Goal: Information Seeking & Learning: Learn about a topic

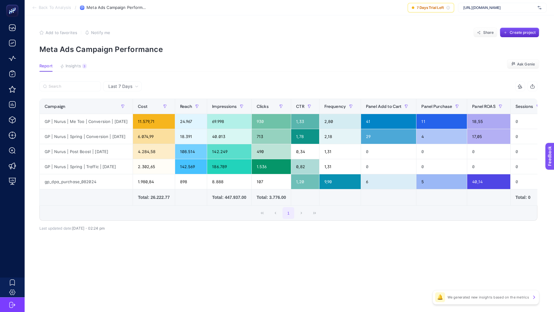
click at [46, 10] on span "Back To Analysis" at bounding box center [55, 7] width 32 height 5
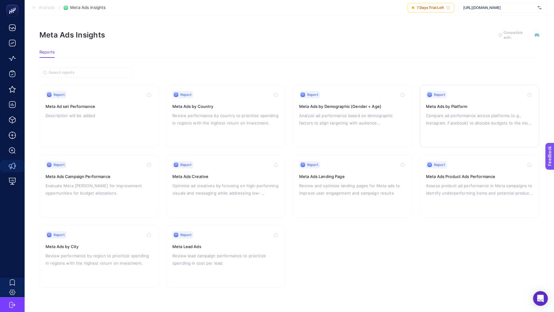
click at [452, 110] on div "Report Meta Ads by Platform Compare ad performance across platforms (e.g., Inst…" at bounding box center [479, 116] width 107 height 50
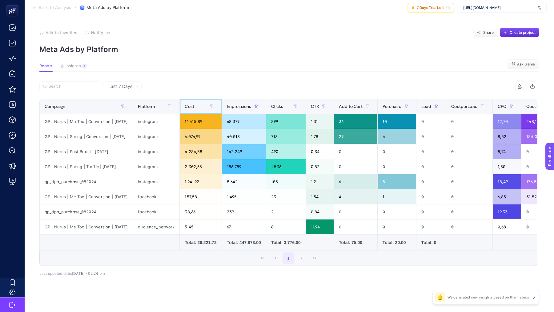
click at [199, 104] on div "Cost" at bounding box center [201, 107] width 32 height 10
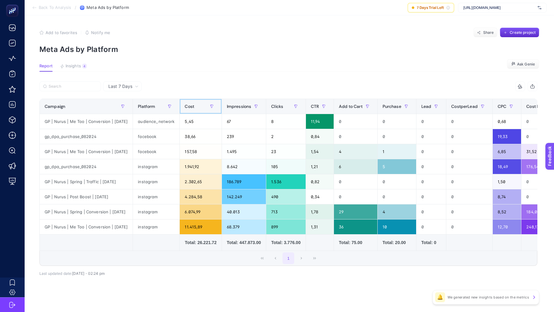
click at [199, 104] on div "Cost" at bounding box center [201, 107] width 32 height 10
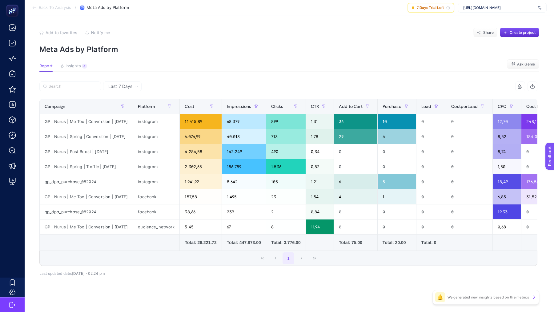
click at [41, 4] on section "Back To Analysis / Meta Ads by Platform 7 Days Trial Left [URL][DOMAIN_NAME]" at bounding box center [289, 7] width 529 height 15
click at [35, 8] on icon at bounding box center [34, 7] width 5 height 5
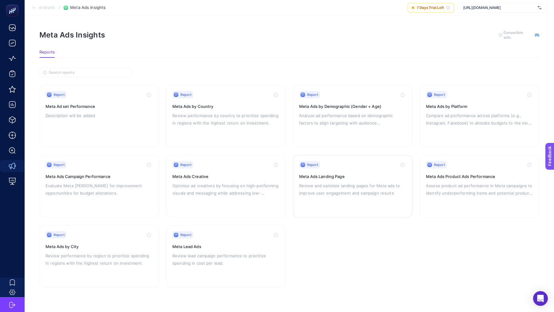
click at [342, 194] on p "Review and optimize landing pages for Meta ads to improve user engagement and c…" at bounding box center [352, 189] width 107 height 15
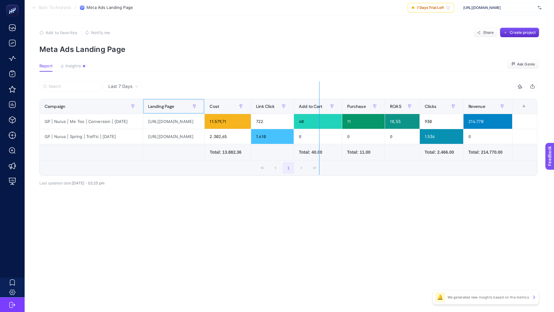
drag, startPoint x: 260, startPoint y: 108, endPoint x: 320, endPoint y: 117, distance: 60.4
click at [320, 117] on div "7 items selected Campaign Landing Page Cost Link Click Add to Cart Purchase ROA…" at bounding box center [288, 129] width 498 height 94
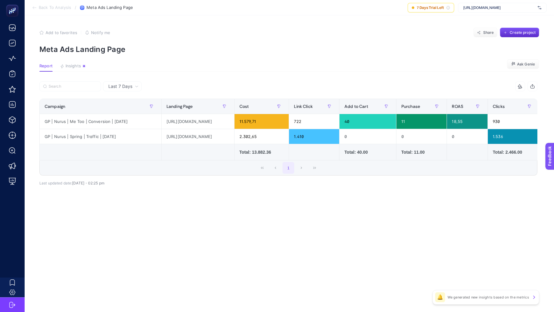
click at [40, 7] on span "Back To Analysis" at bounding box center [55, 7] width 32 height 5
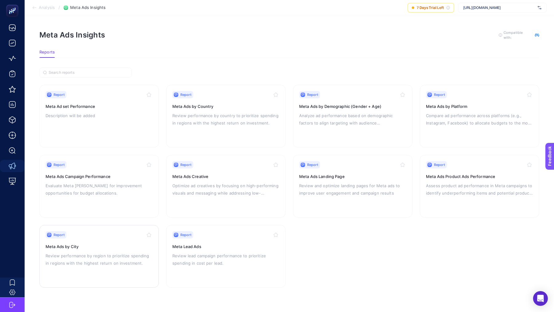
click at [107, 252] on p "Review performance by region to prioritize spending in regions with the highest…" at bounding box center [99, 259] width 107 height 15
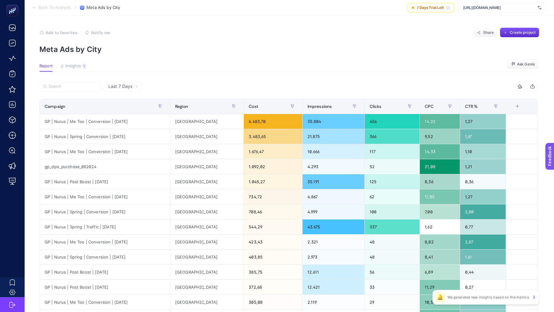
click at [45, 4] on section "Back To Analysis / Meta Ads by City 7 Days Trial Left [URL][DOMAIN_NAME]" at bounding box center [289, 7] width 529 height 15
click at [40, 8] on span "Back To Analysis" at bounding box center [55, 7] width 32 height 5
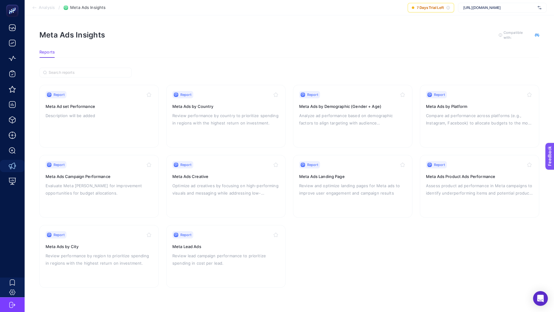
click at [50, 5] on section "Analysis / Meta Ads Insights 7 Days Trial Left [URL][DOMAIN_NAME]" at bounding box center [289, 7] width 529 height 15
click at [43, 7] on span "Analysis" at bounding box center [47, 7] width 16 height 5
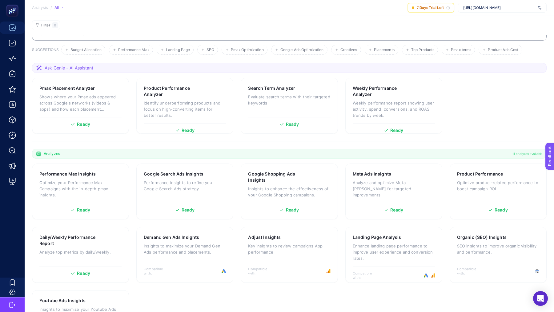
scroll to position [35, 0]
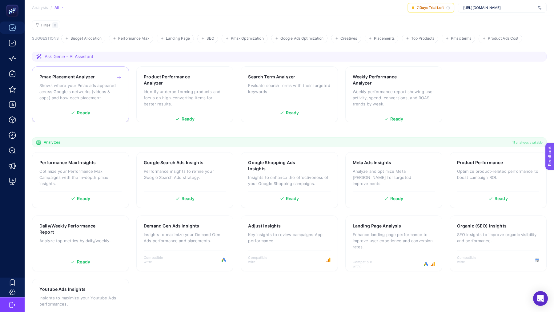
click at [94, 95] on p "Shows where your Pmax ads appeared across Google's networks (videos & apps) and…" at bounding box center [80, 91] width 82 height 18
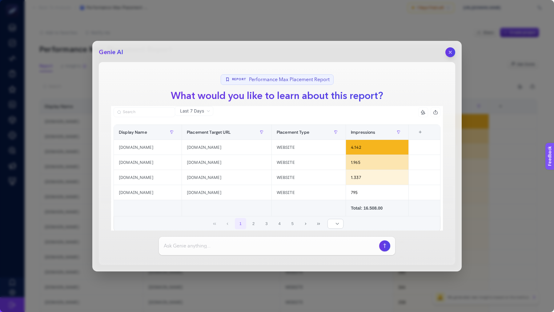
click at [450, 45] on div "Genie AI Report Performance Max Placement Report What would you like to learn a…" at bounding box center [276, 156] width 369 height 231
click at [450, 50] on icon "button" at bounding box center [450, 52] width 5 height 5
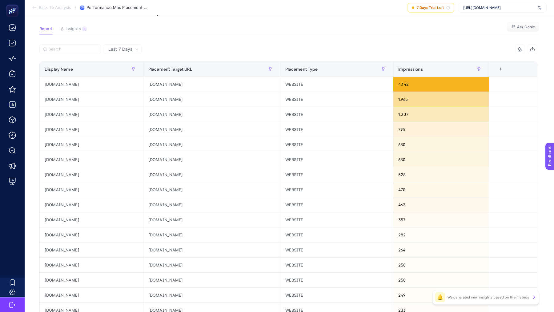
scroll to position [38, 0]
click at [52, 216] on div "[DOMAIN_NAME]" at bounding box center [91, 219] width 103 height 15
copy tr "[DOMAIN_NAME]"
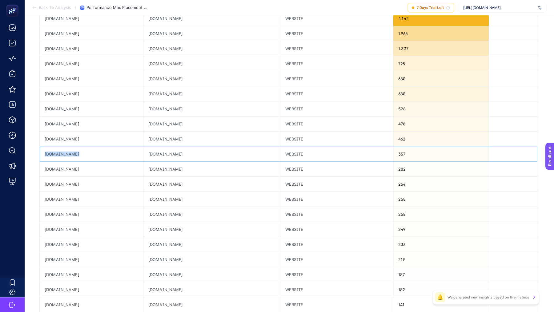
scroll to position [181, 0]
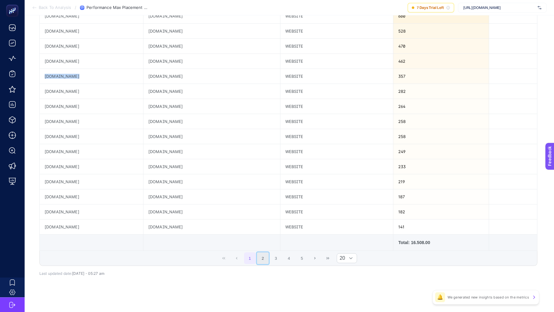
click at [266, 255] on button "2" at bounding box center [263, 259] width 12 height 12
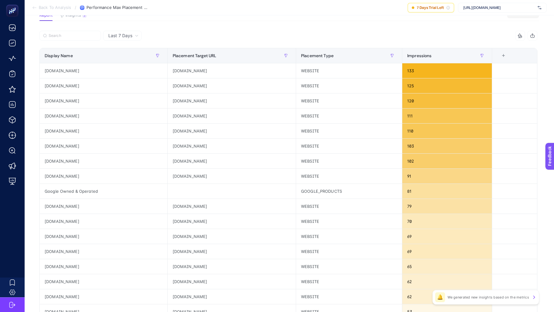
scroll to position [0, 0]
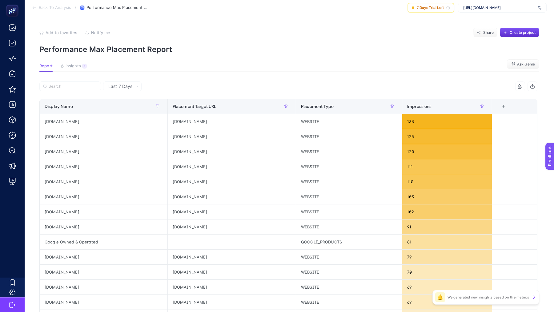
click at [63, 6] on span "Back To Analysis" at bounding box center [55, 7] width 32 height 5
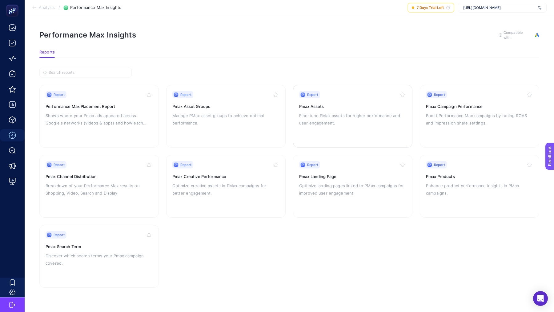
click at [326, 108] on h3 "Pmax Assets" at bounding box center [352, 106] width 107 height 6
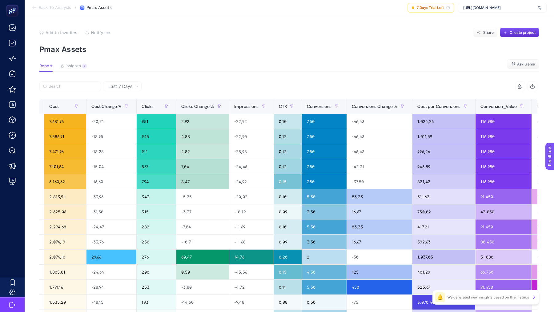
scroll to position [0, 352]
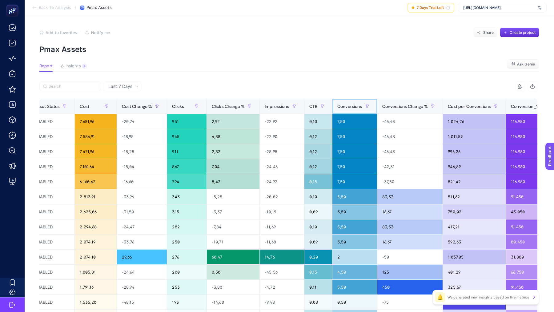
click at [354, 106] on span "Conversions" at bounding box center [349, 106] width 25 height 5
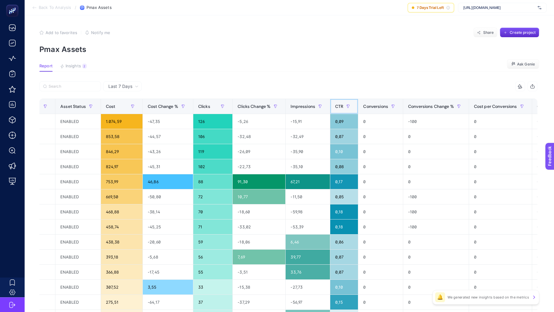
click at [336, 106] on th "CTR" at bounding box center [344, 106] width 28 height 15
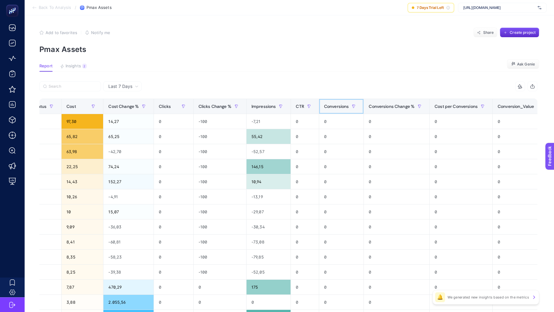
click at [343, 106] on span "Conversions" at bounding box center [336, 106] width 25 height 5
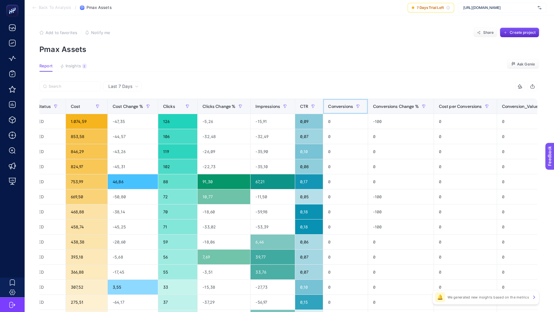
scroll to position [0, 555]
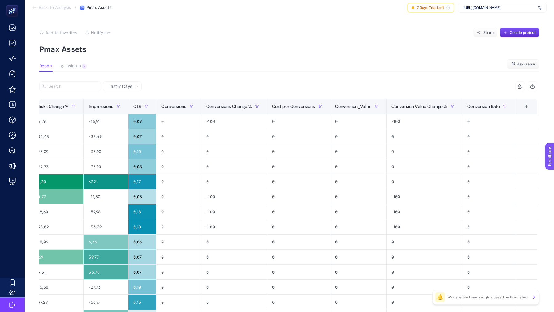
click at [529, 108] on div "+" at bounding box center [527, 106] width 12 height 5
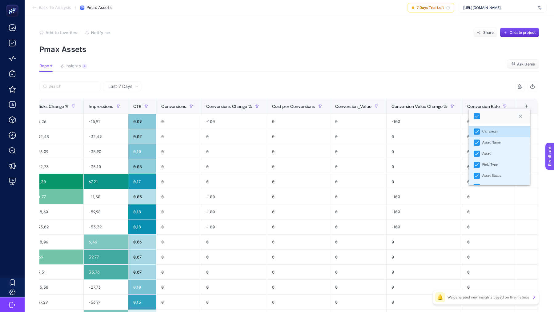
click at [497, 143] on div "Asset Name" at bounding box center [491, 142] width 18 height 5
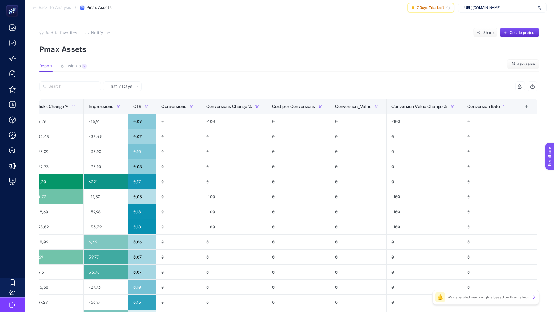
click at [526, 107] on div "+" at bounding box center [527, 106] width 12 height 5
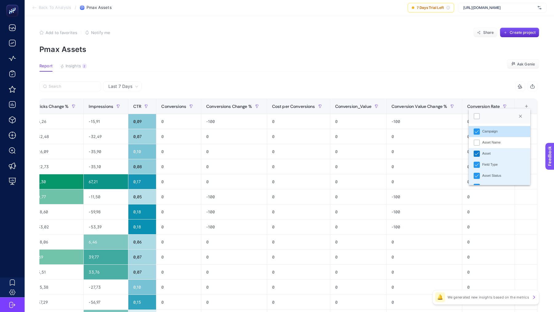
click at [478, 153] on icon "Asset" at bounding box center [476, 154] width 4 height 4
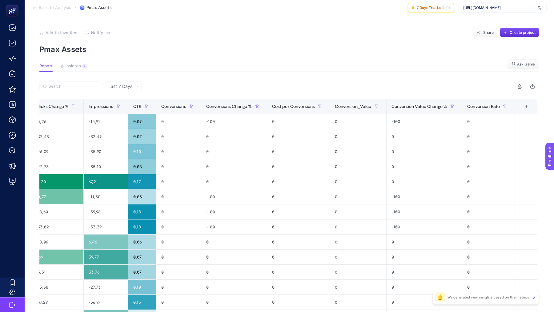
scroll to position [0, 330]
click at [527, 106] on div "+" at bounding box center [527, 106] width 12 height 5
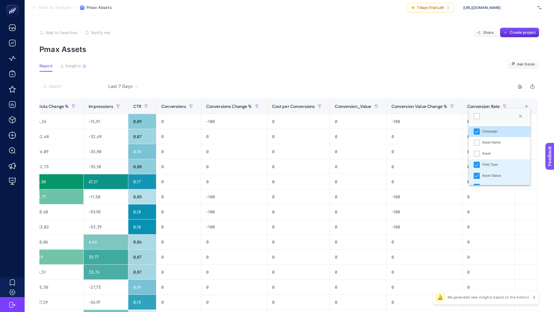
scroll to position [4, 30]
click at [477, 164] on icon "Field Type" at bounding box center [476, 165] width 4 height 4
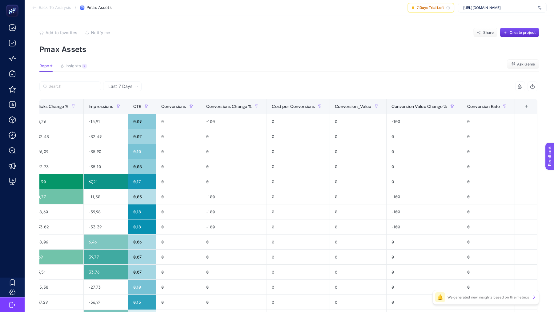
scroll to position [0, 260]
click at [525, 108] on div "+" at bounding box center [526, 106] width 12 height 5
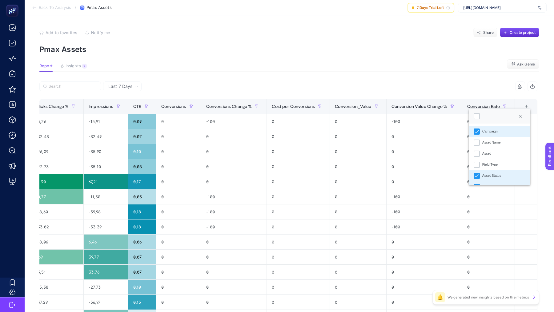
click at [480, 173] on li "Asset Status" at bounding box center [500, 175] width 62 height 11
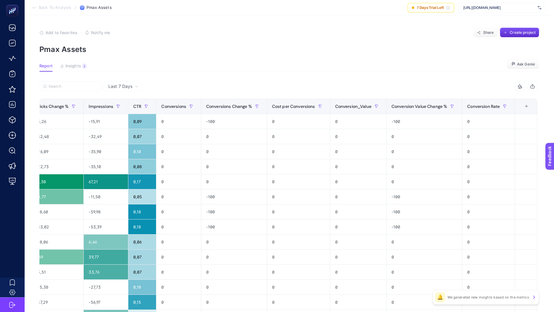
click at [531, 104] on div "+" at bounding box center [527, 106] width 12 height 5
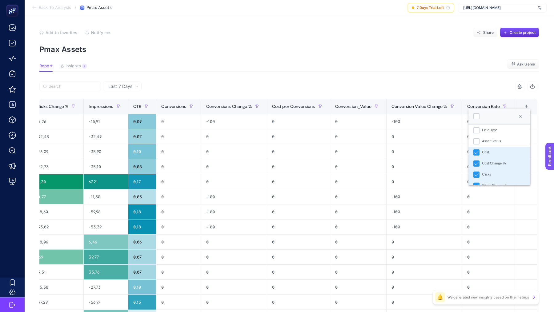
scroll to position [36, 0]
click at [476, 162] on icon "Cost Change %" at bounding box center [476, 161] width 4 height 3
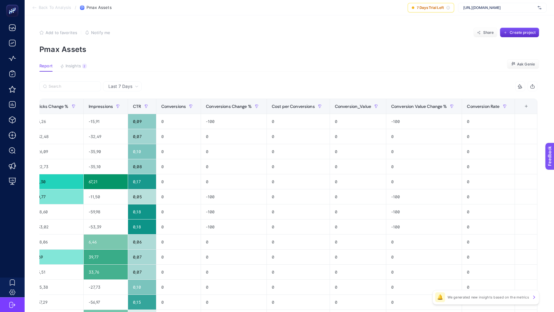
scroll to position [0, 164]
click at [522, 109] on th "12 items selected +" at bounding box center [525, 106] width 22 height 15
click at [528, 105] on div "+" at bounding box center [526, 106] width 12 height 5
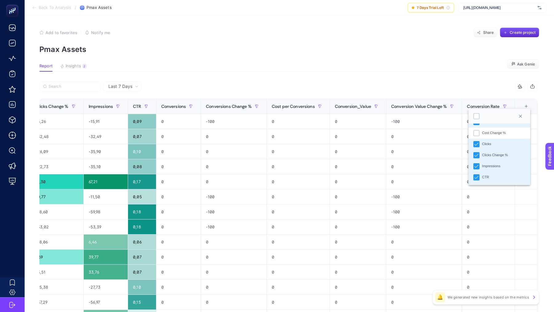
scroll to position [70, 0]
click at [478, 150] on icon "Clicks Change %" at bounding box center [476, 150] width 4 height 4
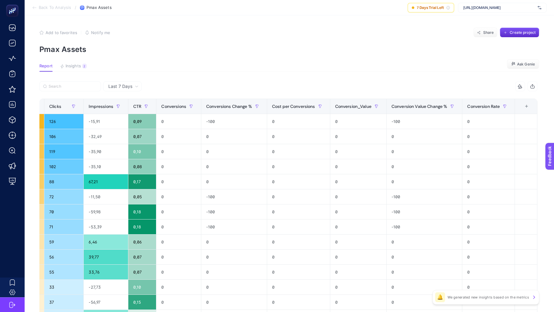
scroll to position [0, 111]
click at [527, 104] on div "+" at bounding box center [527, 106] width 12 height 5
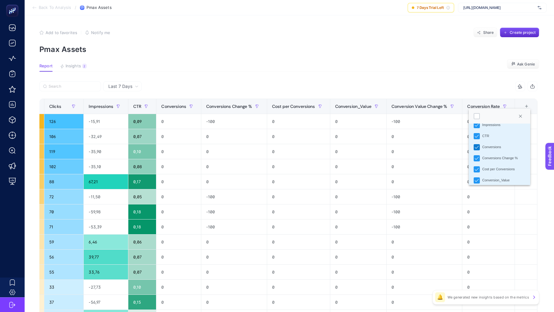
scroll to position [108, 0]
click at [477, 157] on icon "Conversions Change %" at bounding box center [476, 156] width 4 height 4
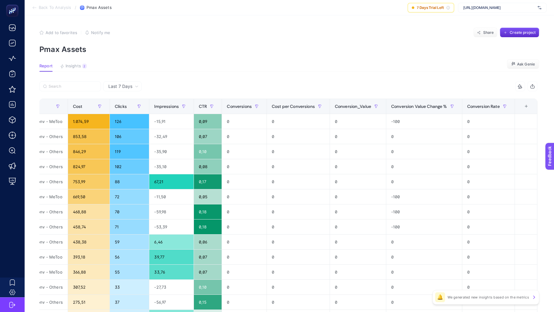
click at [524, 103] on th "10 items selected +" at bounding box center [525, 106] width 22 height 15
click at [525, 106] on div "+" at bounding box center [526, 106] width 12 height 5
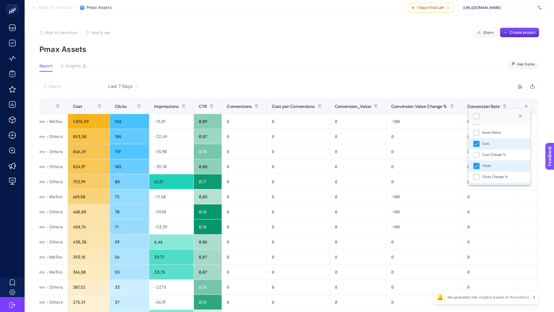
scroll to position [48, 0]
click at [375, 87] on div "12 items selected" at bounding box center [412, 87] width 249 height 10
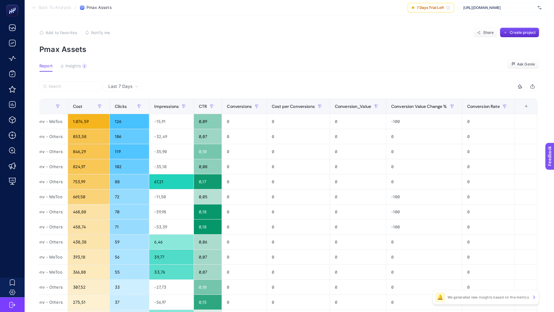
scroll to position [0, 0]
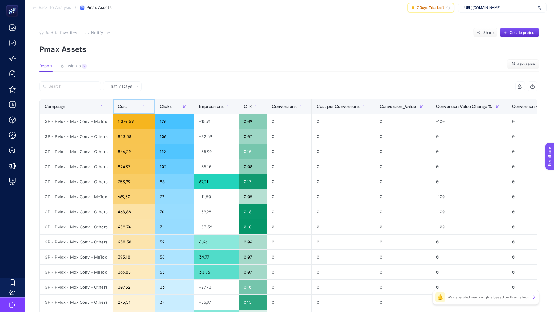
click at [267, 105] on th "Cost" at bounding box center [289, 106] width 45 height 15
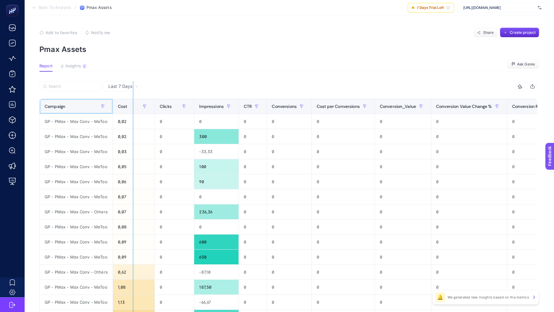
drag, startPoint x: 110, startPoint y: 104, endPoint x: 153, endPoint y: 113, distance: 43.6
click at [153, 113] on div "12 items selected Campaign Cost Clicks Impressions CTR Conversions Cost per Con…" at bounding box center [288, 264] width 498 height 365
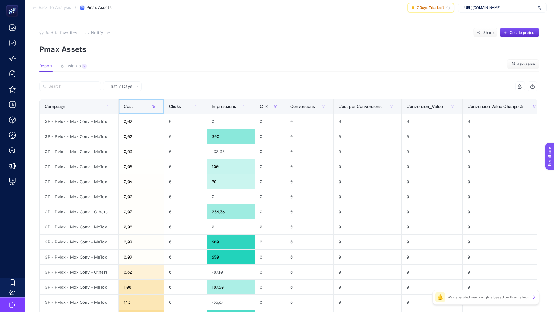
click at [133, 103] on div "Cost" at bounding box center [141, 107] width 35 height 10
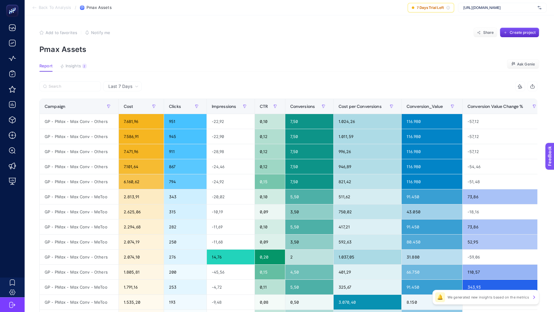
click at [38, 6] on li "Back To Analysis" at bounding box center [51, 7] width 39 height 5
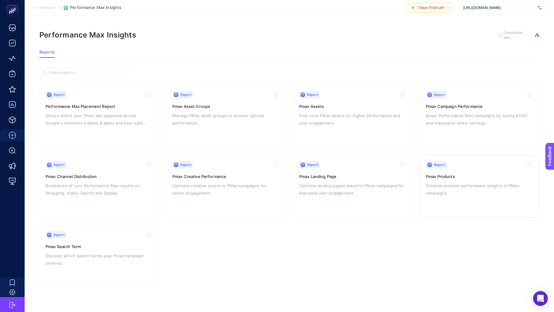
click at [448, 194] on p "Enhance product performance insights in PMax campaigns." at bounding box center [479, 189] width 107 height 15
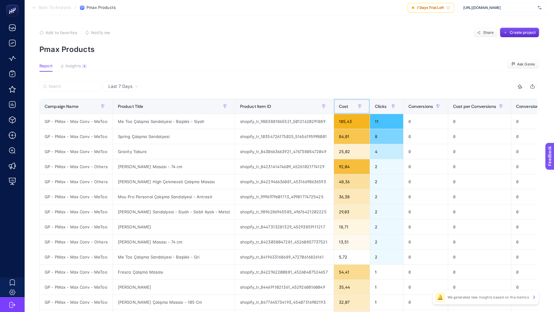
click at [339, 104] on span "Cost" at bounding box center [344, 106] width 10 height 5
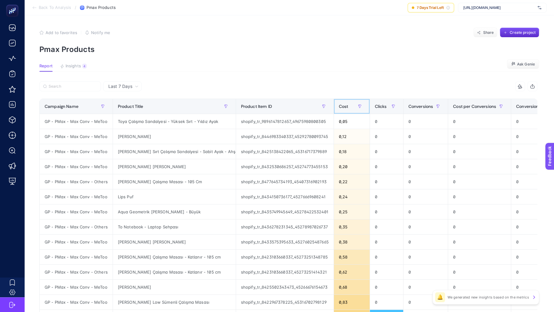
click at [339, 104] on span "Cost" at bounding box center [344, 106] width 10 height 5
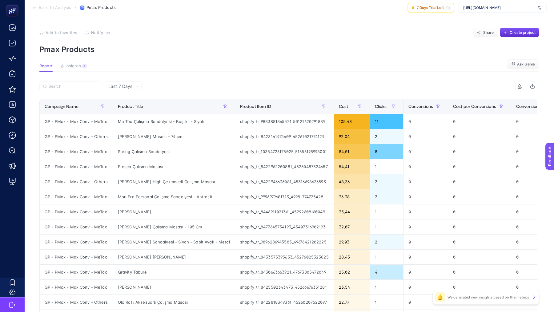
click at [130, 86] on span "Last 7 Days" at bounding box center [120, 86] width 24 height 6
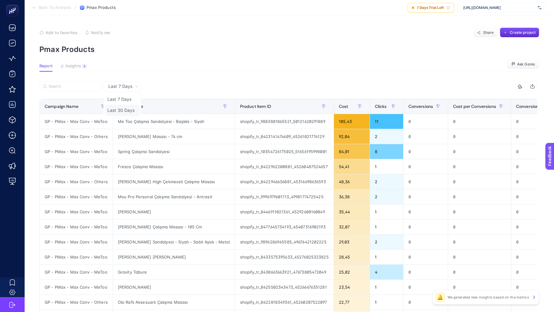
click at [127, 105] on li "Last 30 Days" at bounding box center [122, 110] width 35 height 11
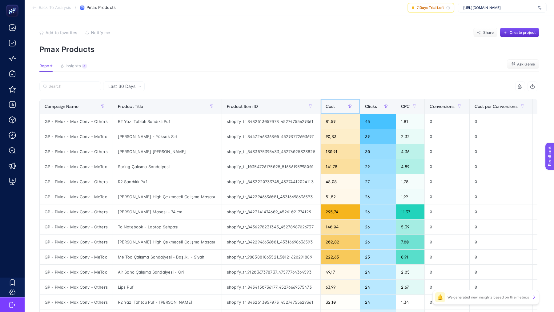
click at [325, 106] on span "Cost" at bounding box center [330, 106] width 10 height 5
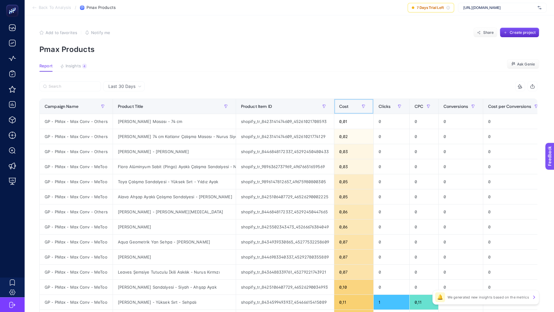
click at [342, 106] on span "Cost" at bounding box center [344, 106] width 10 height 5
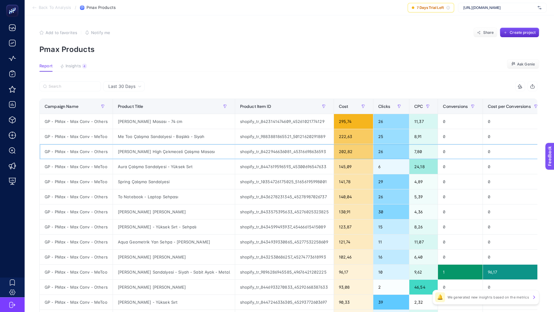
click at [129, 151] on div "[PERSON_NAME] High Çekmeceli Çalışma Masası" at bounding box center [174, 151] width 122 height 15
